Goal: Transaction & Acquisition: Purchase product/service

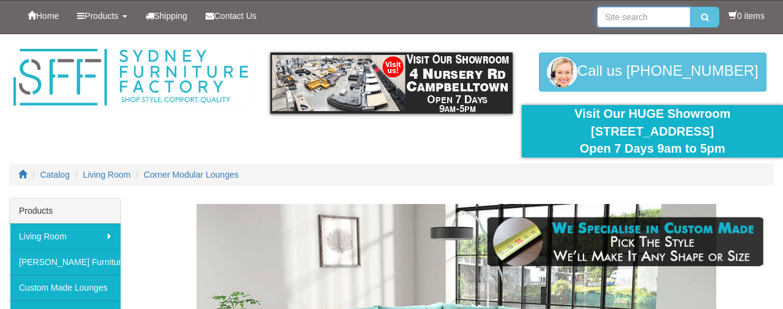
click at [611, 19] on input "search" at bounding box center [644, 17] width 94 height 21
type input "corner leather lounges no recliners"
click at [690, 7] on button "submit" at bounding box center [704, 17] width 29 height 21
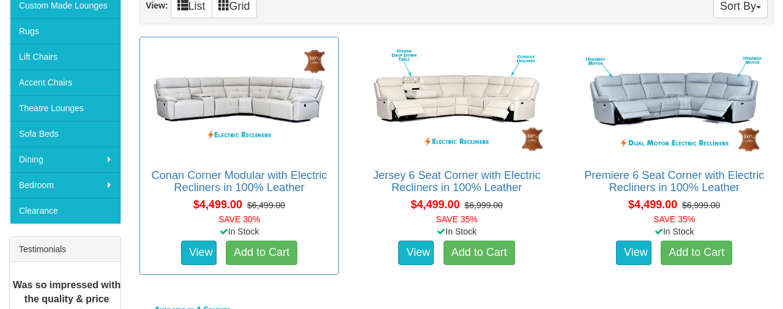
scroll to position [288, 0]
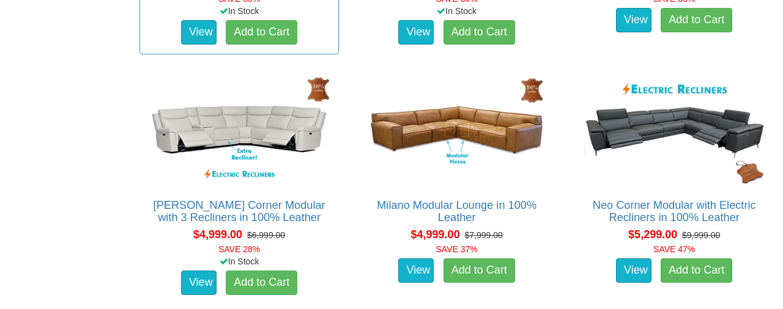
scroll to position [3162, 0]
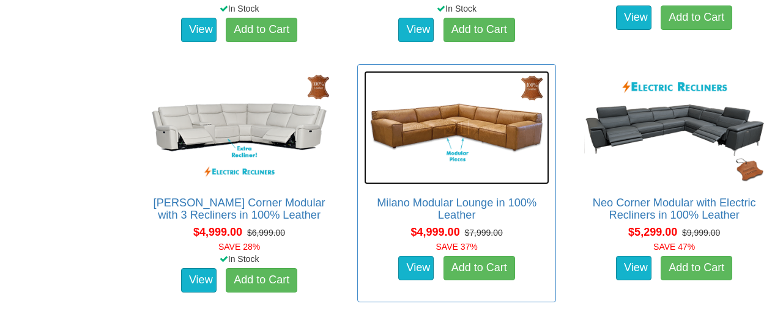
click at [403, 139] on img at bounding box center [457, 128] width 186 height 114
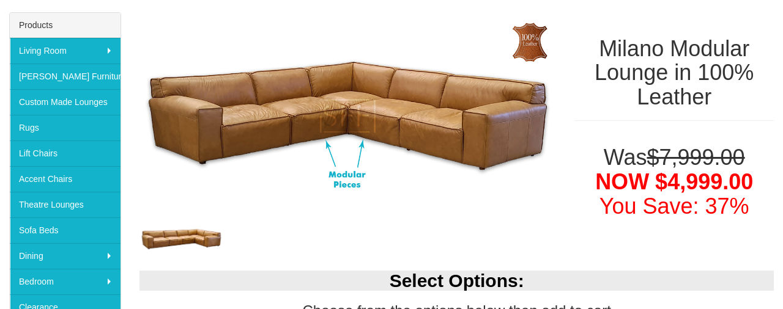
scroll to position [187, 0]
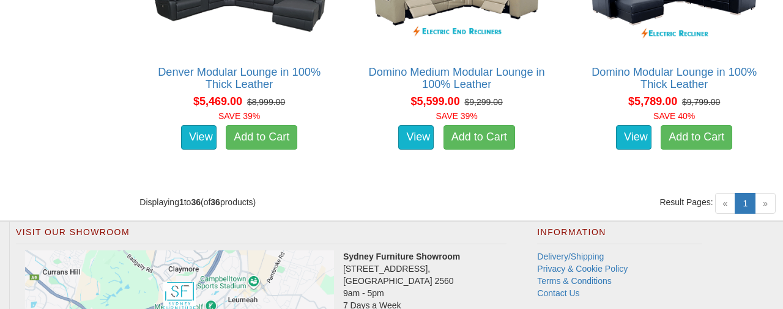
scroll to position [3544, 0]
